Goal: Task Accomplishment & Management: Use online tool/utility

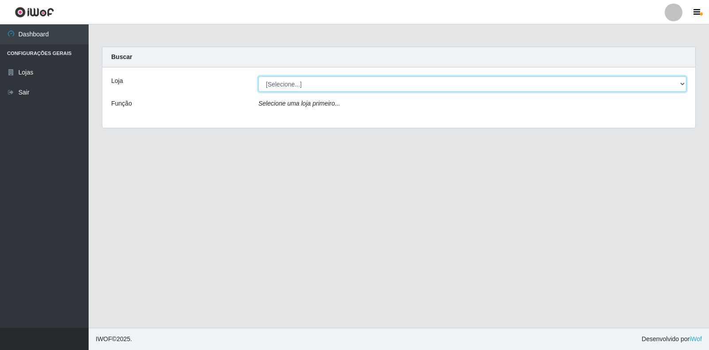
click at [642, 81] on select "[Selecione...] Extrabom - Loja 18 Goiabeiras" at bounding box center [472, 84] width 428 height 16
select select "501"
click at [258, 76] on select "[Selecione...] Extrabom - Loja 18 Goiabeiras" at bounding box center [472, 84] width 428 height 16
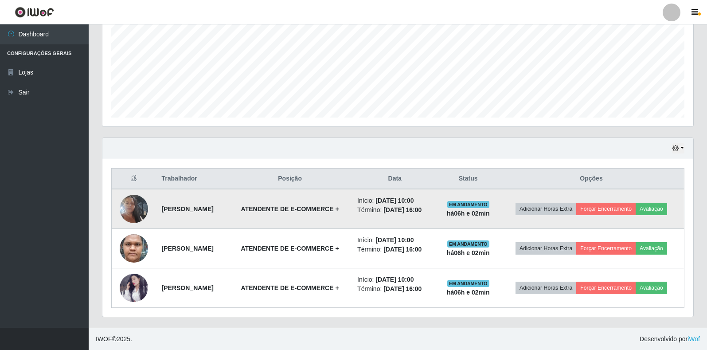
scroll to position [184, 591]
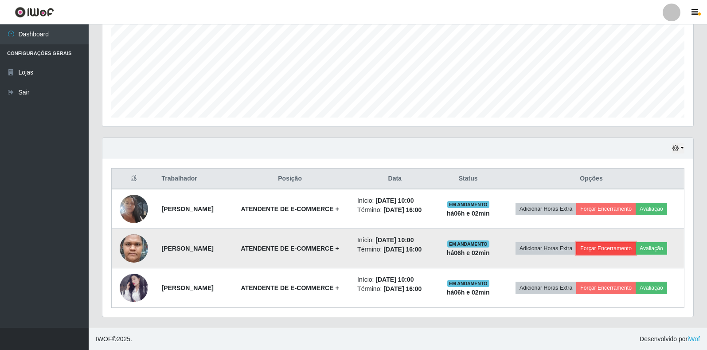
click at [618, 248] on button "Forçar Encerramento" at bounding box center [605, 248] width 59 height 12
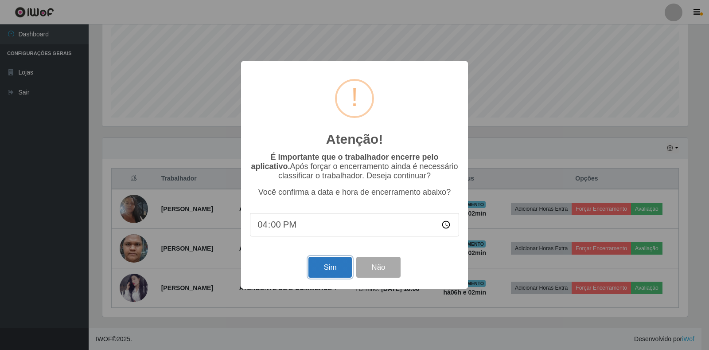
click at [328, 270] on button "Sim" at bounding box center [330, 267] width 43 height 21
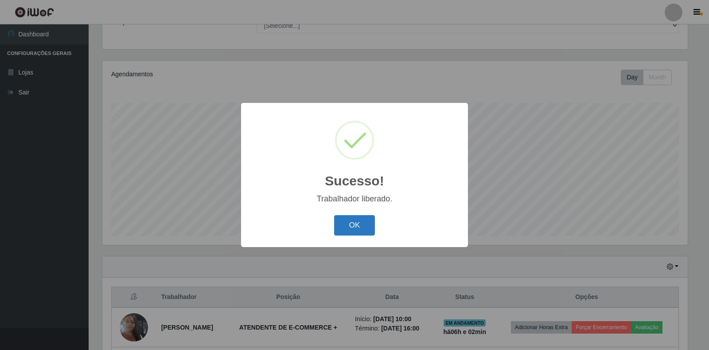
click at [373, 218] on button "OK" at bounding box center [354, 225] width 41 height 21
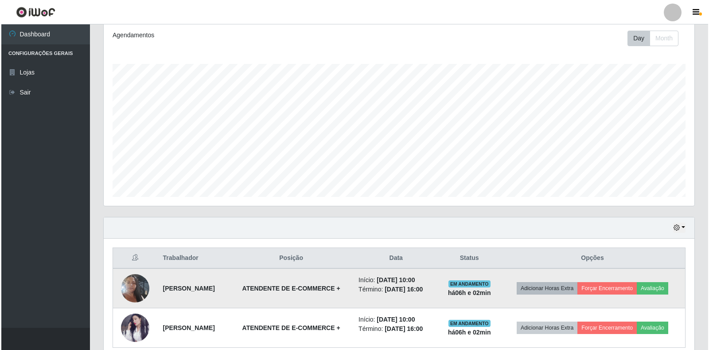
scroll to position [160, 0]
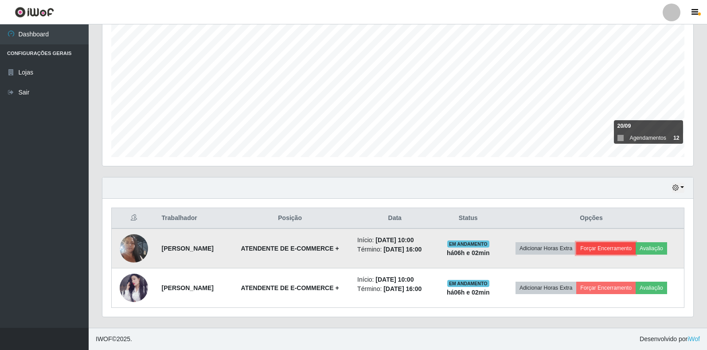
click at [611, 250] on button "Forçar Encerramento" at bounding box center [605, 248] width 59 height 12
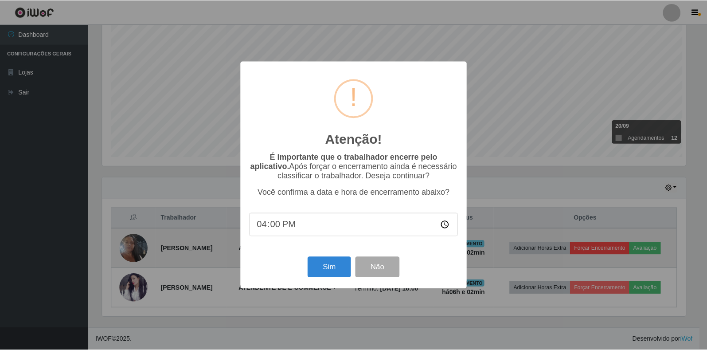
scroll to position [184, 586]
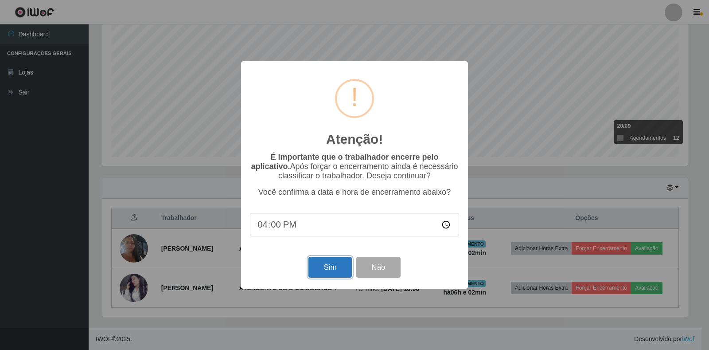
click at [339, 273] on button "Sim" at bounding box center [330, 267] width 43 height 21
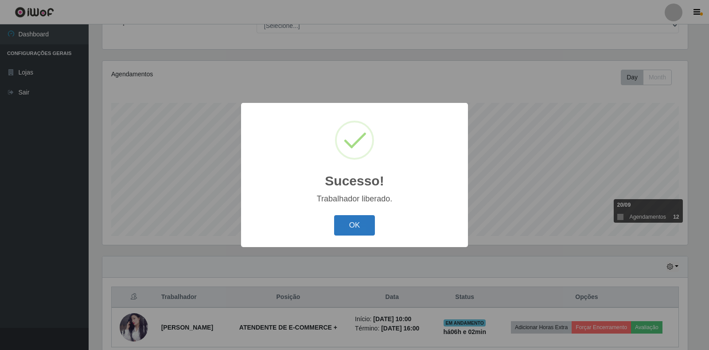
click at [363, 224] on button "OK" at bounding box center [354, 225] width 41 height 21
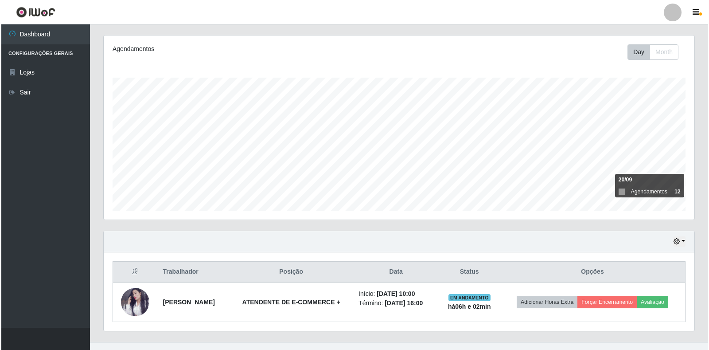
scroll to position [121, 0]
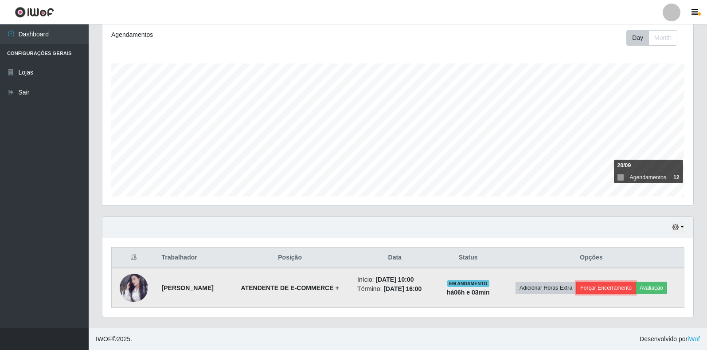
click at [626, 286] on button "Forçar Encerramento" at bounding box center [605, 288] width 59 height 12
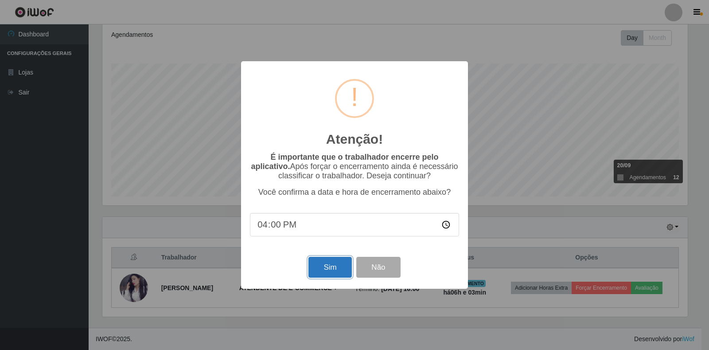
click at [339, 274] on button "Sim" at bounding box center [330, 267] width 43 height 21
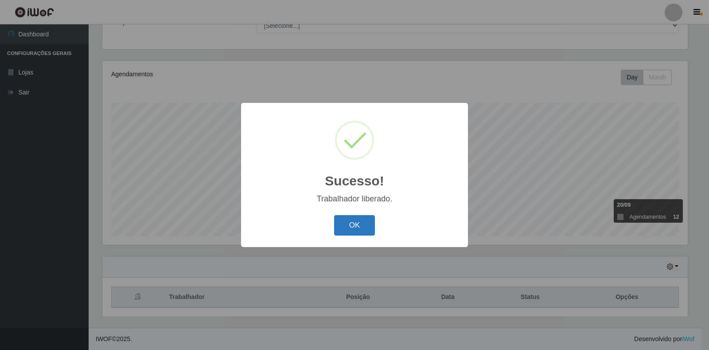
click at [364, 230] on button "OK" at bounding box center [354, 225] width 41 height 21
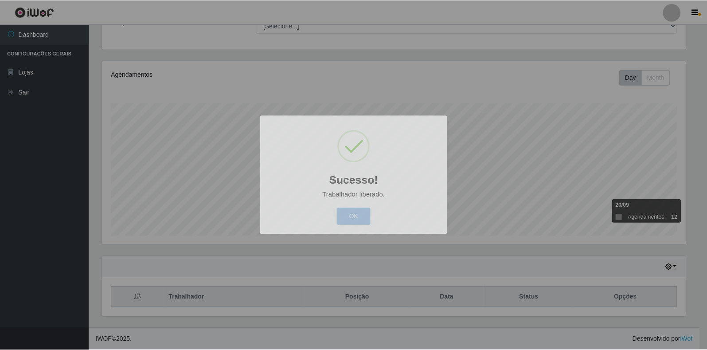
scroll to position [184, 591]
